Goal: Transaction & Acquisition: Subscribe to service/newsletter

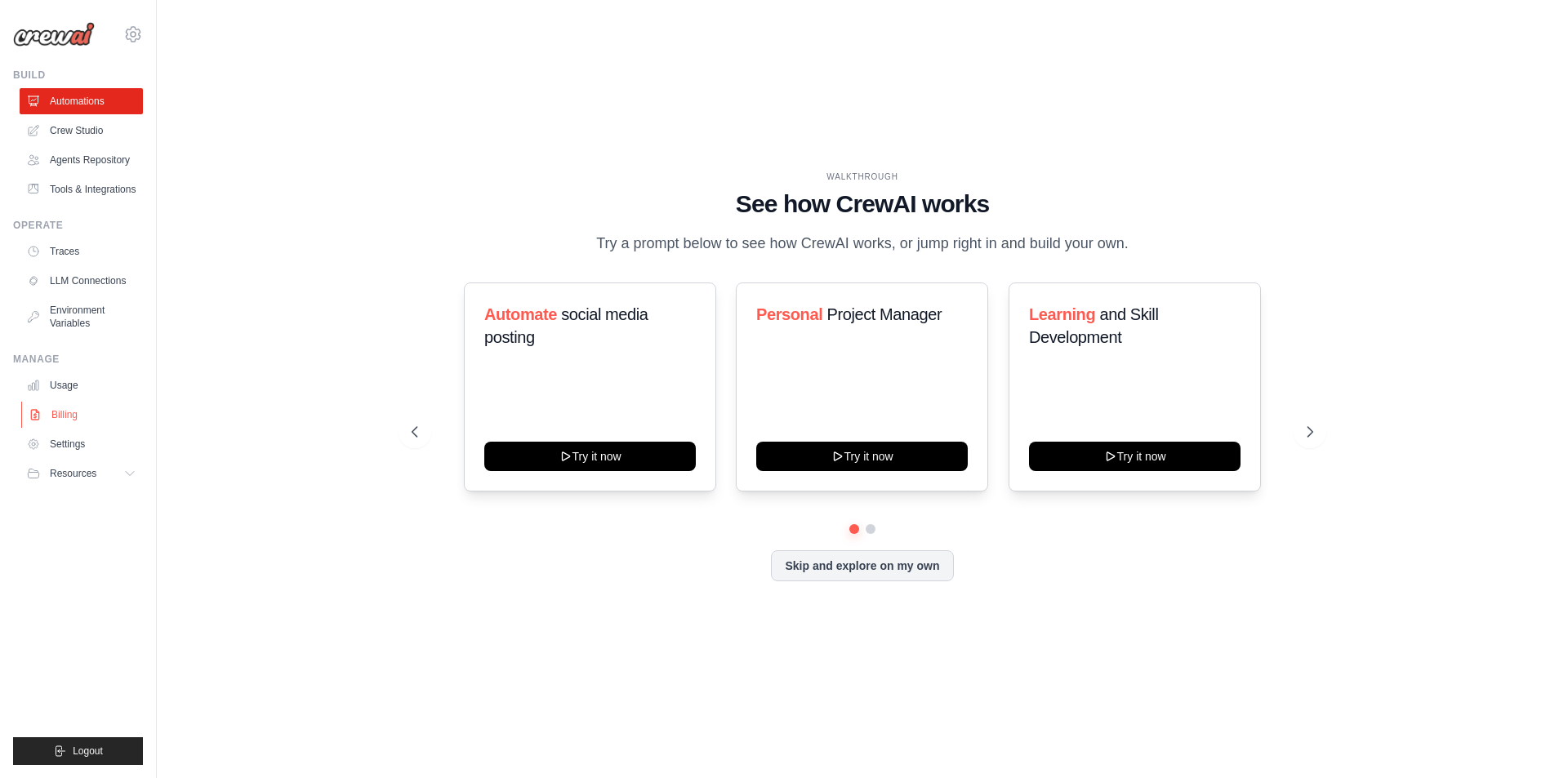
click at [62, 421] on link "Billing" at bounding box center [82, 414] width 123 height 26
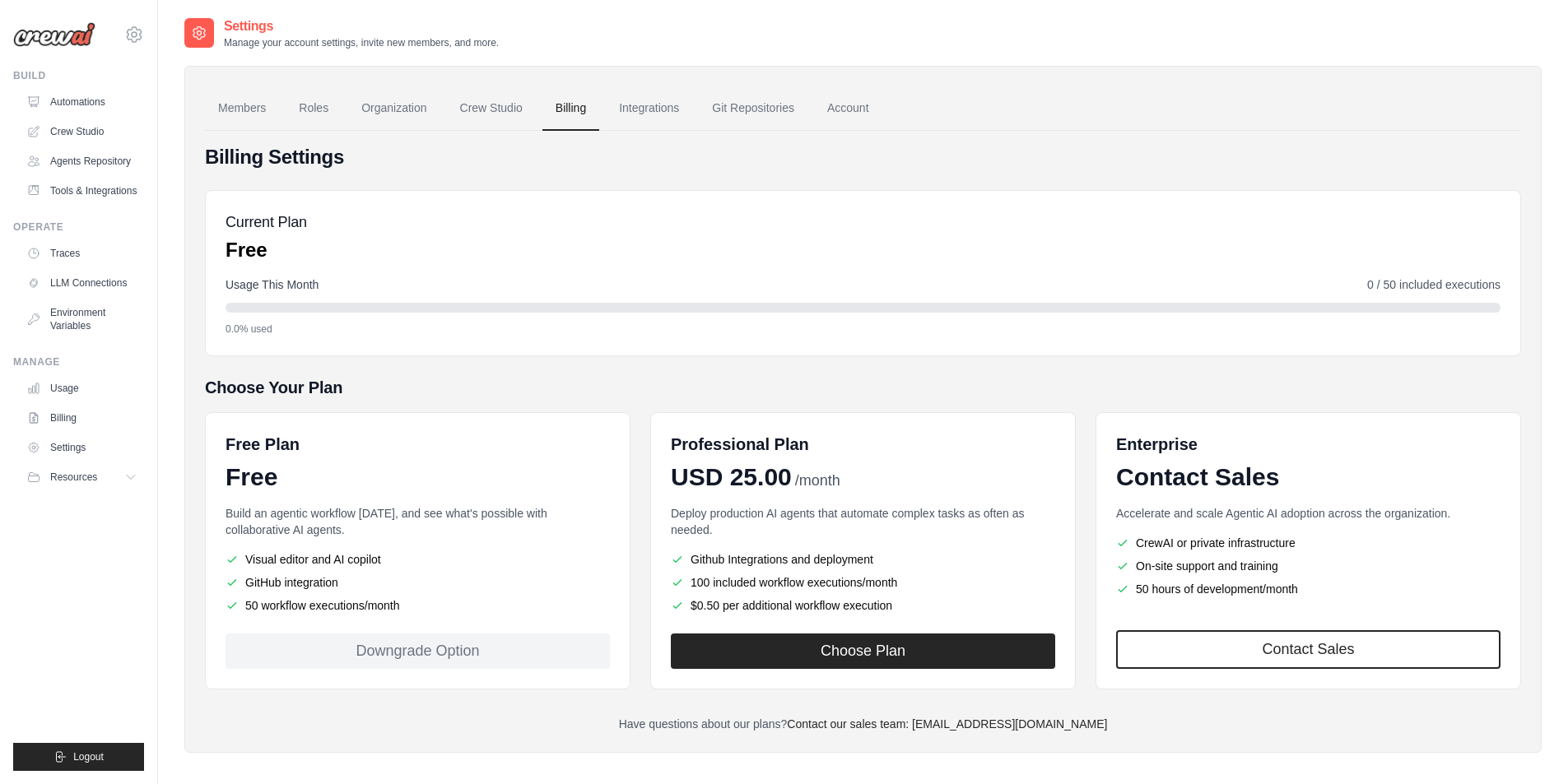
scroll to position [33, 0]
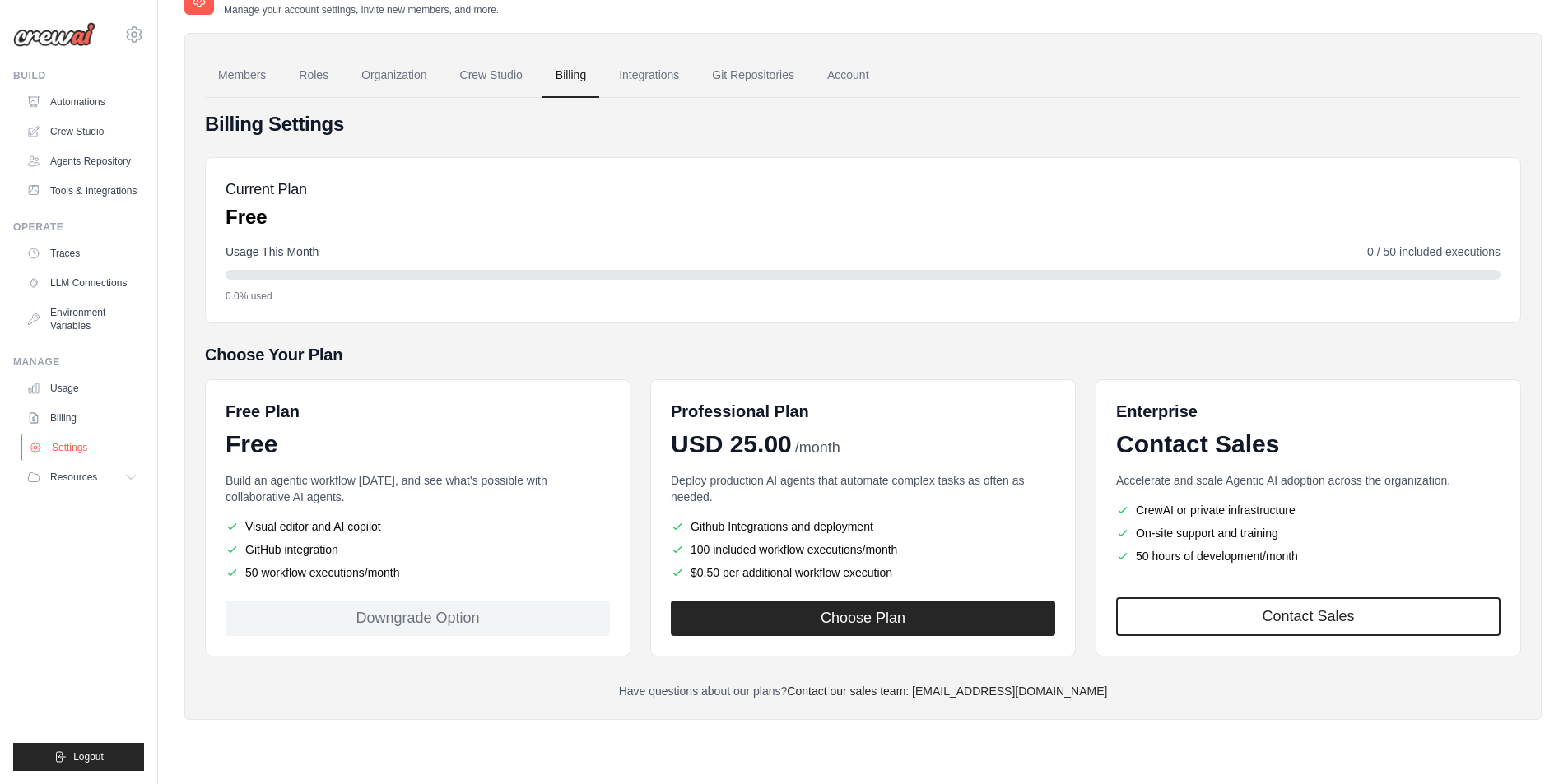
click at [81, 447] on link "Settings" at bounding box center [83, 447] width 124 height 26
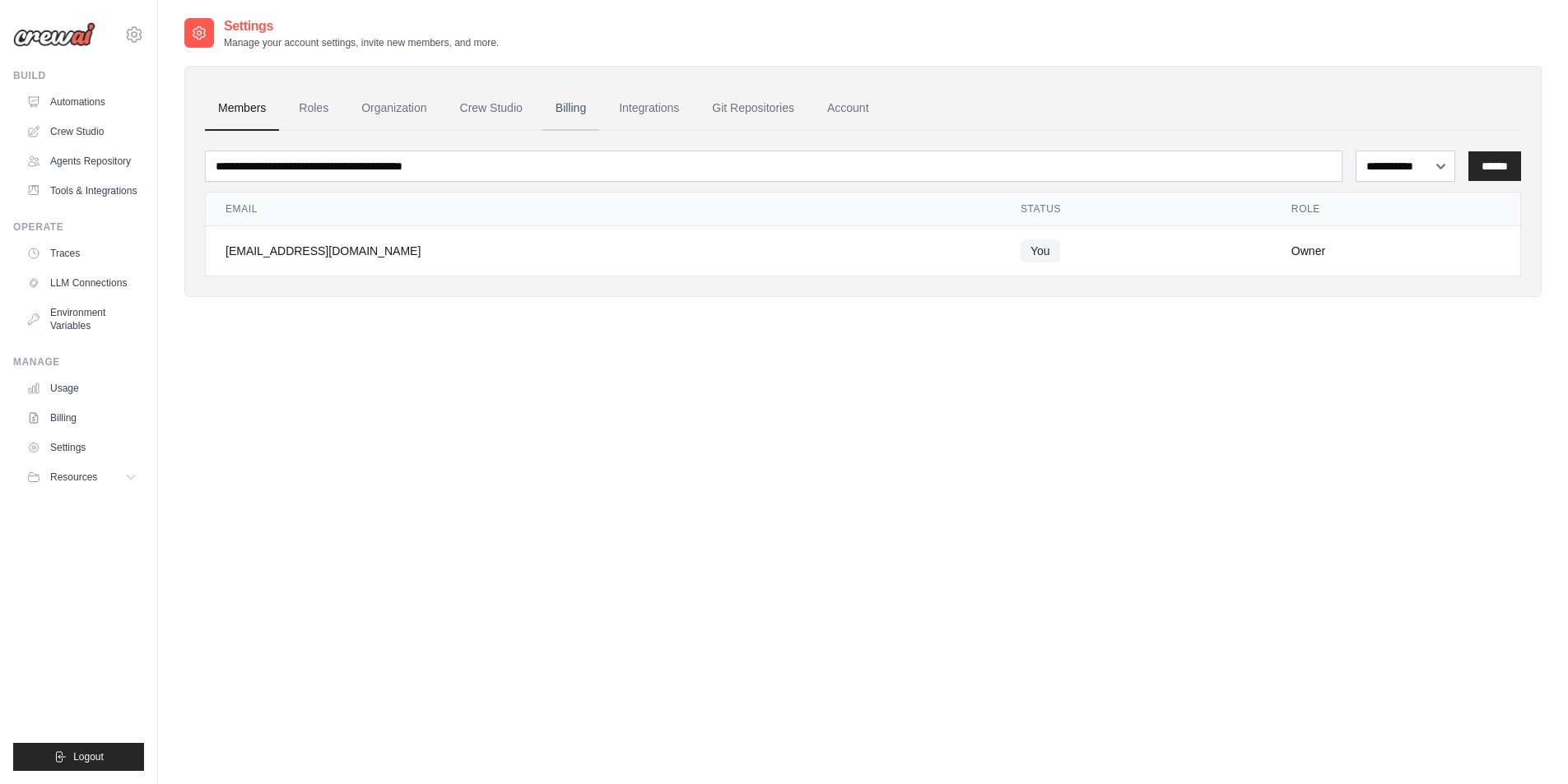
click at [574, 103] on link "Billing" at bounding box center [571, 109] width 57 height 45
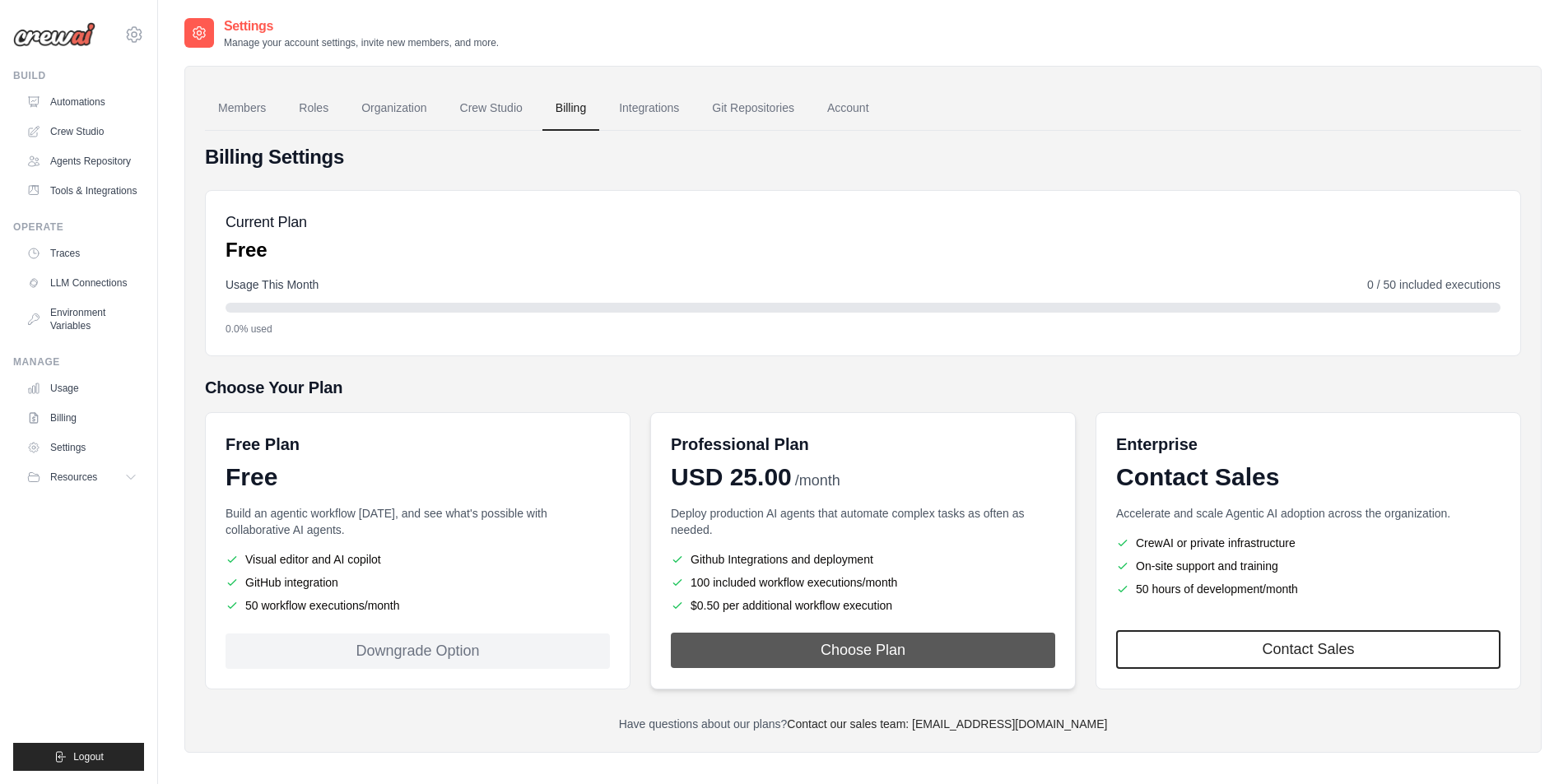
click at [849, 657] on button "Choose Plan" at bounding box center [863, 651] width 384 height 36
